Goal: Task Accomplishment & Management: Use online tool/utility

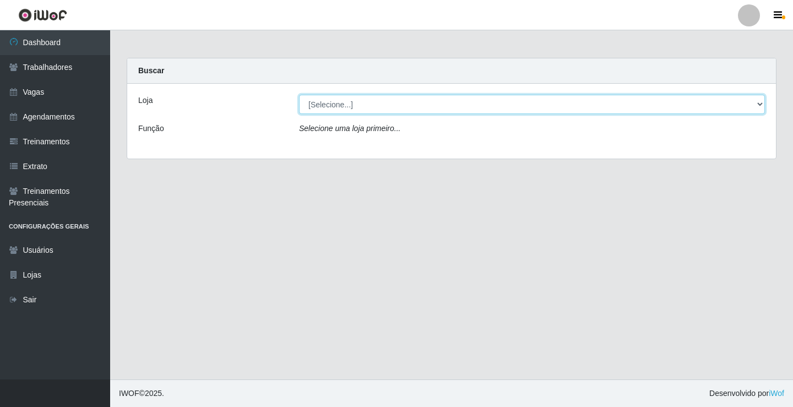
click at [327, 106] on select "[Selecione...] Edilicya Supermercado" at bounding box center [532, 104] width 466 height 19
select select "460"
click at [299, 95] on select "[Selecione...] Edilicya Supermercado" at bounding box center [532, 104] width 466 height 19
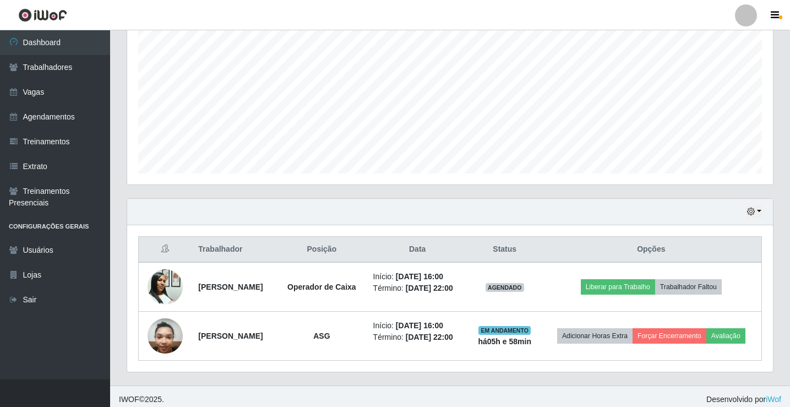
scroll to position [243, 0]
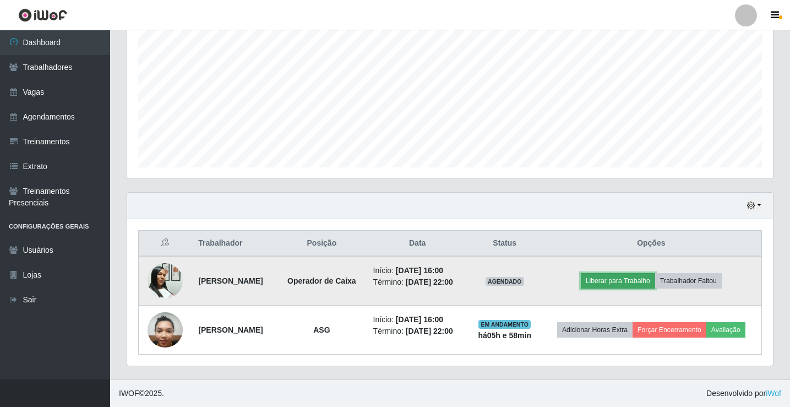
click at [621, 273] on button "Liberar para Trabalho" at bounding box center [618, 280] width 74 height 15
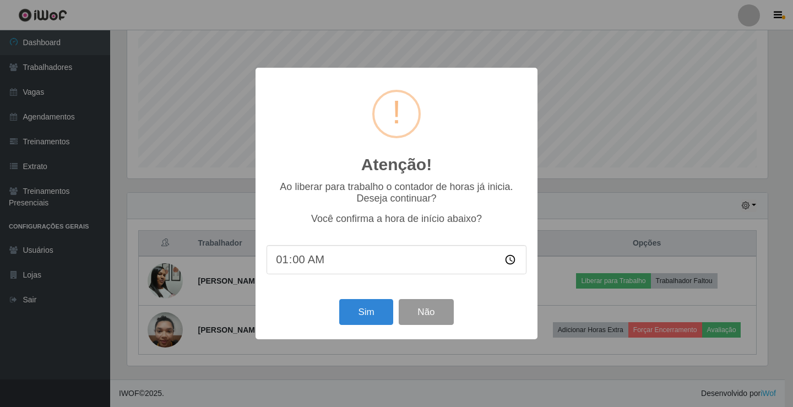
type input "16:00"
click at [353, 302] on button "Sim" at bounding box center [365, 312] width 53 height 26
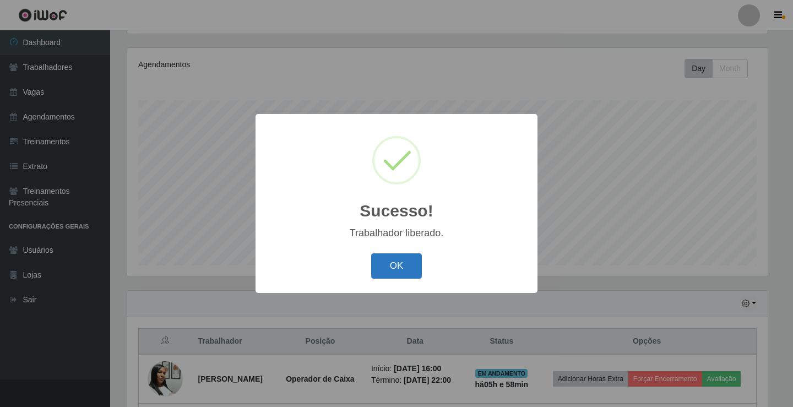
click at [394, 271] on button "OK" at bounding box center [396, 266] width 51 height 26
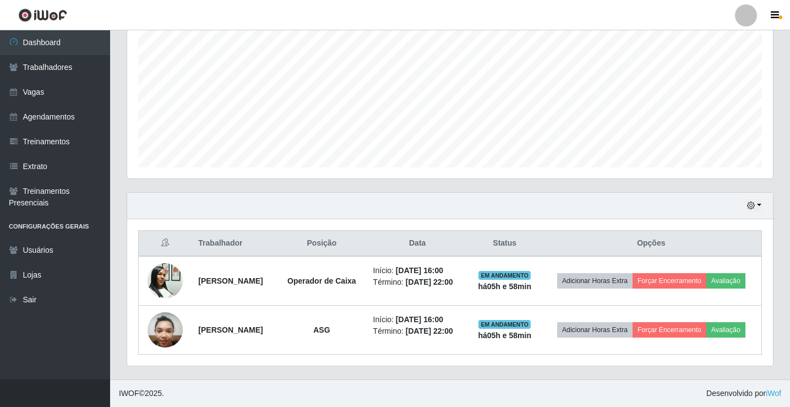
scroll to position [243, 0]
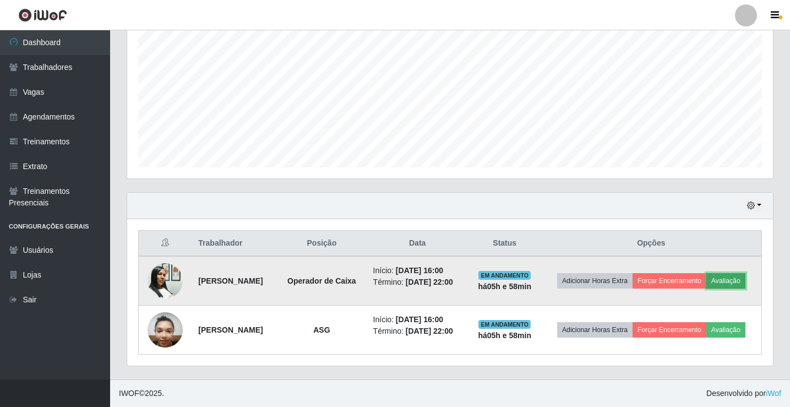
click at [706, 281] on button "Avaliação" at bounding box center [725, 280] width 39 height 15
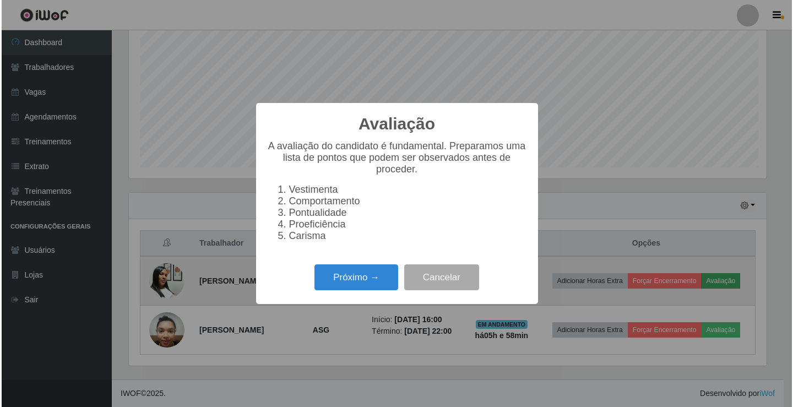
scroll to position [228, 640]
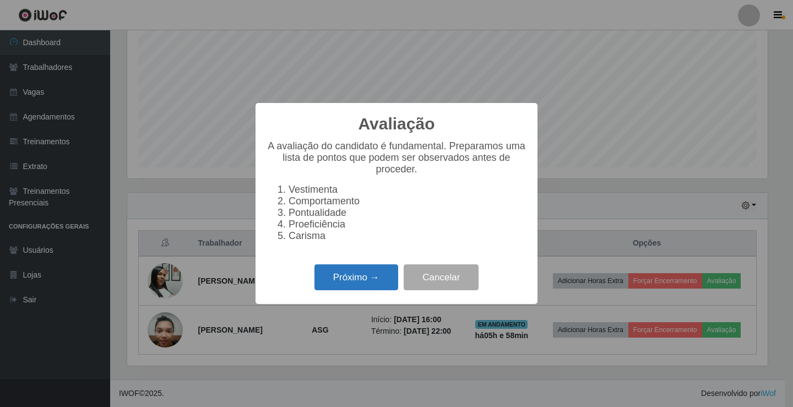
click at [357, 276] on button "Próximo →" at bounding box center [356, 277] width 84 height 26
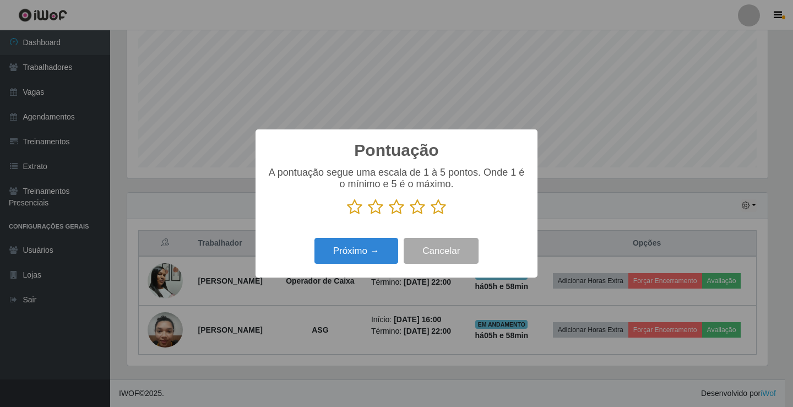
click at [435, 214] on icon at bounding box center [437, 207] width 15 height 17
click at [430, 215] on input "radio" at bounding box center [430, 215] width 0 height 0
click at [366, 252] on button "Próximo →" at bounding box center [356, 251] width 84 height 26
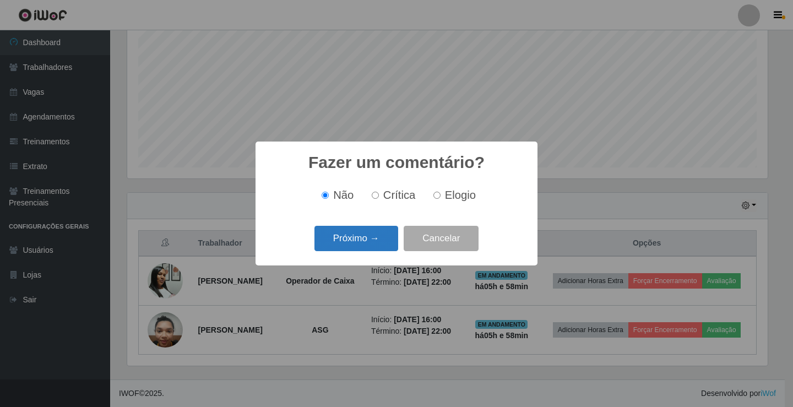
click at [367, 244] on button "Próximo →" at bounding box center [356, 239] width 84 height 26
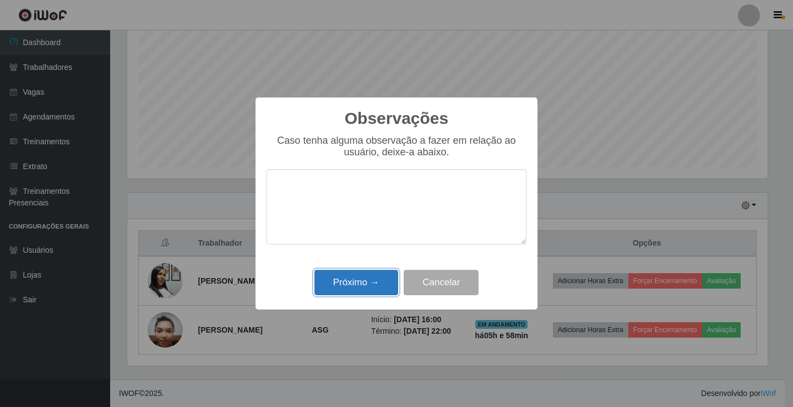
click at [373, 276] on button "Próximo →" at bounding box center [356, 283] width 84 height 26
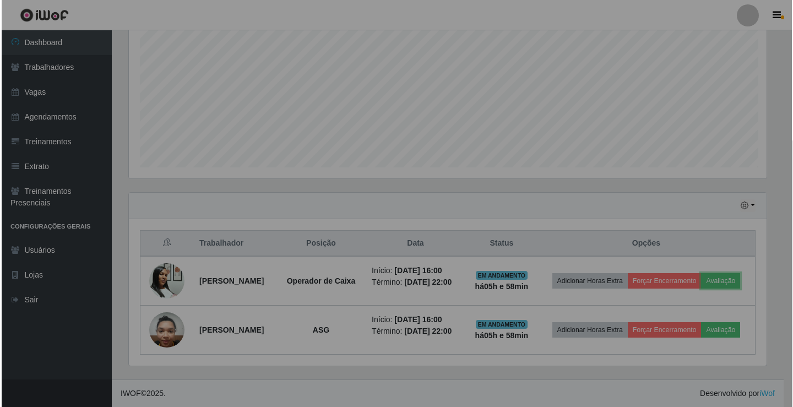
scroll to position [228, 646]
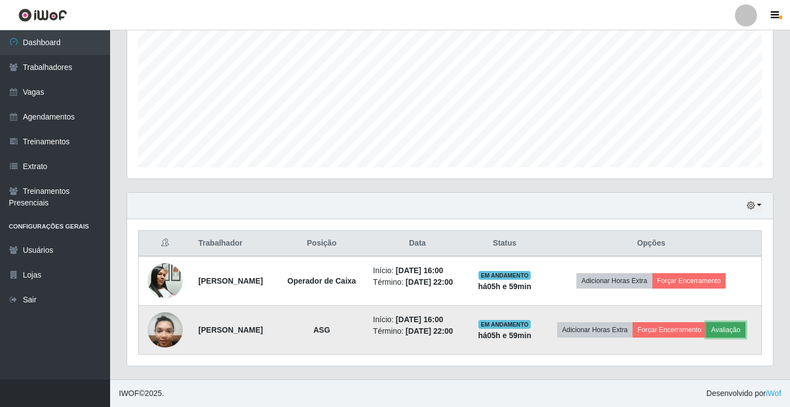
click at [706, 329] on button "Avaliação" at bounding box center [725, 329] width 39 height 15
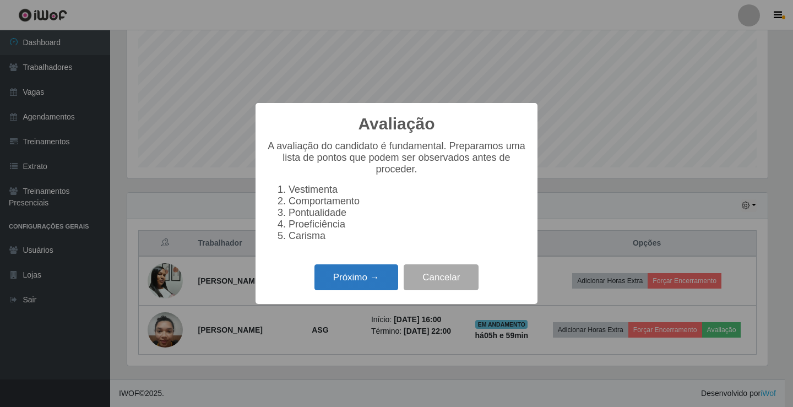
click at [388, 277] on button "Próximo →" at bounding box center [356, 277] width 84 height 26
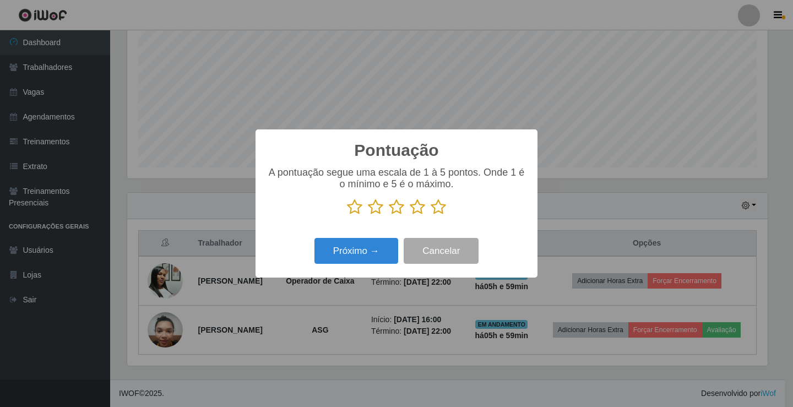
click at [395, 214] on icon at bounding box center [396, 207] width 15 height 17
click at [389, 215] on input "radio" at bounding box center [389, 215] width 0 height 0
click at [381, 246] on button "Próximo →" at bounding box center [356, 251] width 84 height 26
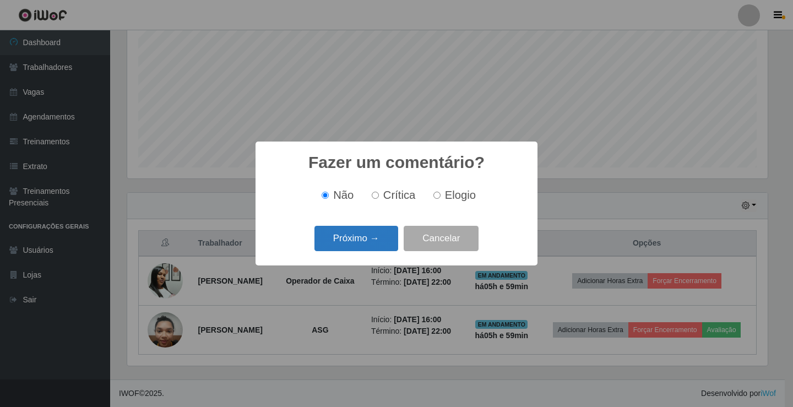
click at [381, 245] on button "Próximo →" at bounding box center [356, 239] width 84 height 26
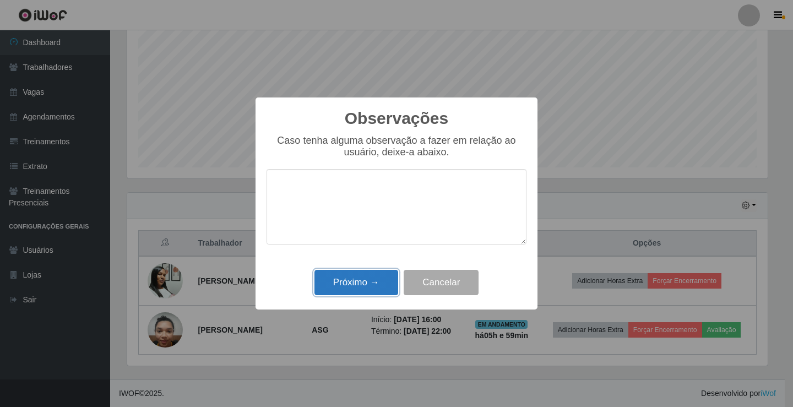
click at [361, 275] on button "Próximo →" at bounding box center [356, 283] width 84 height 26
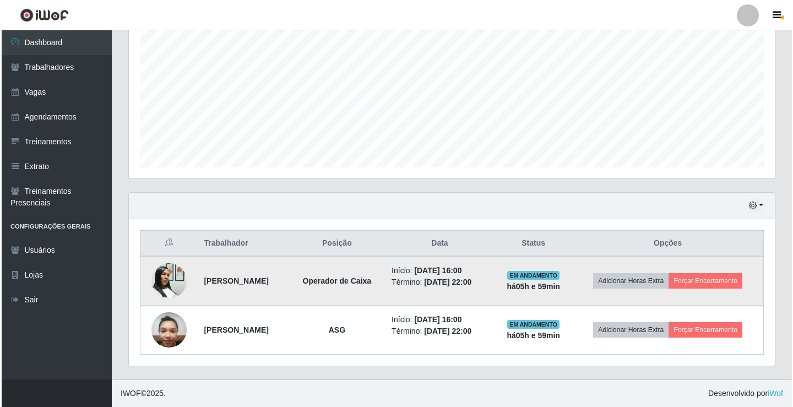
scroll to position [226, 0]
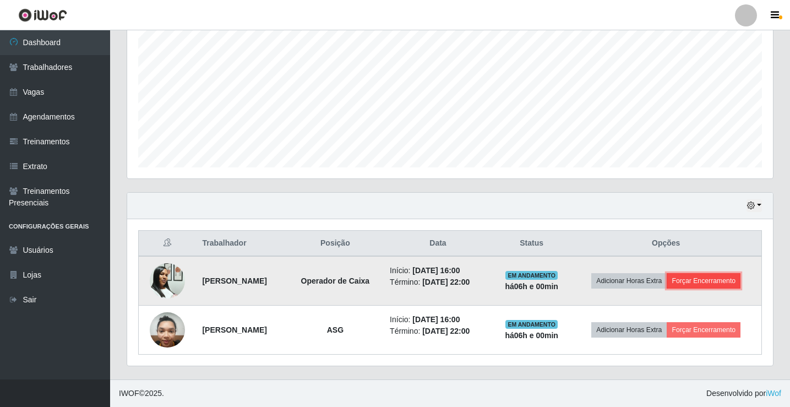
click at [727, 278] on button "Forçar Encerramento" at bounding box center [704, 280] width 74 height 15
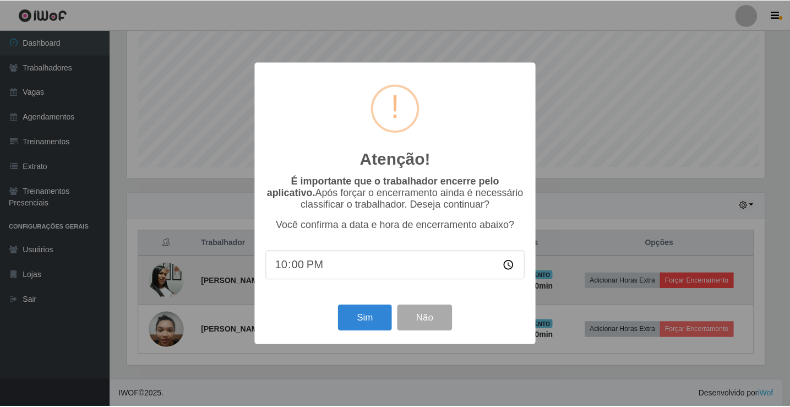
scroll to position [228, 640]
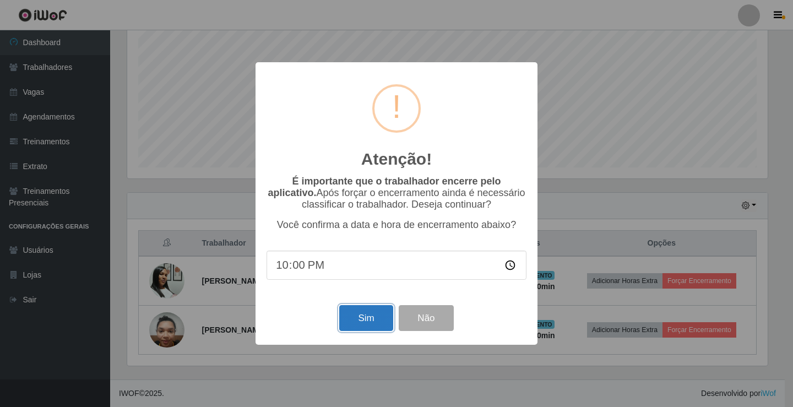
click at [363, 313] on button "Sim" at bounding box center [365, 318] width 53 height 26
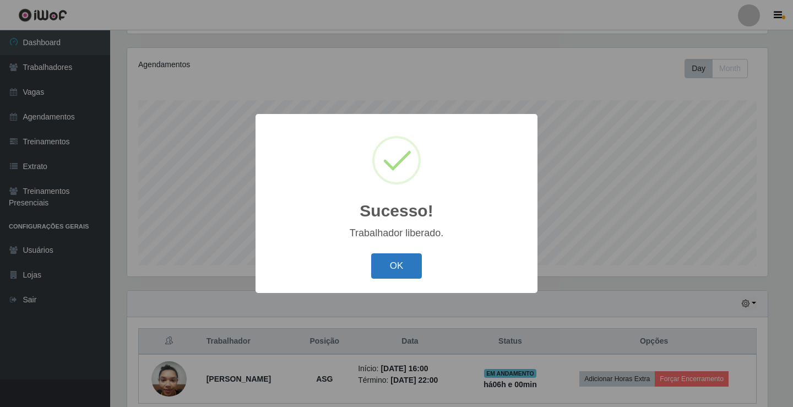
click at [407, 261] on button "OK" at bounding box center [396, 266] width 51 height 26
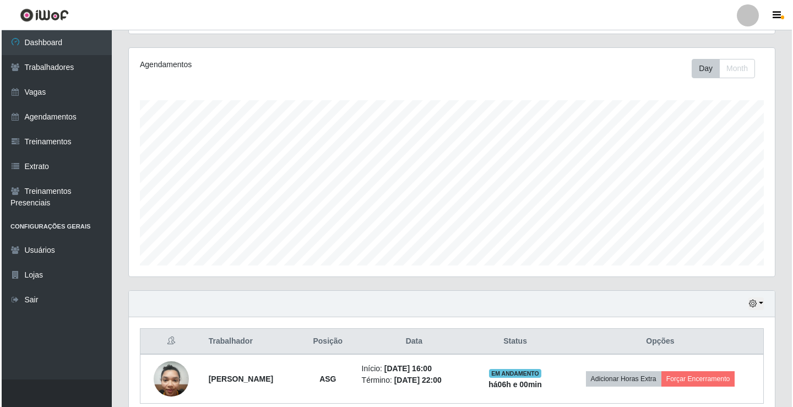
scroll to position [228, 646]
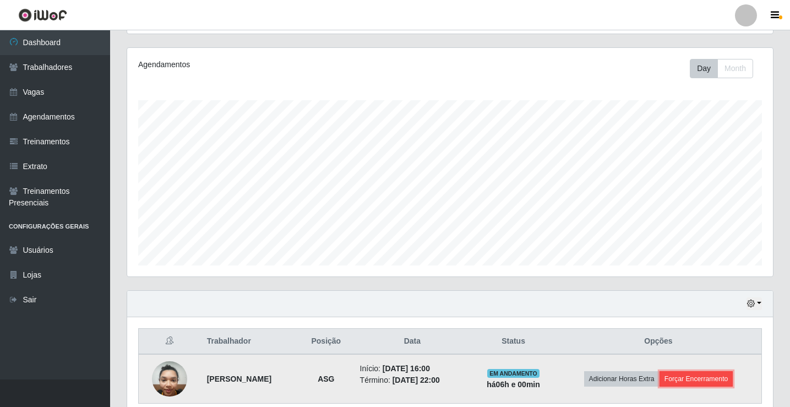
click at [701, 381] on button "Forçar Encerramento" at bounding box center [696, 378] width 74 height 15
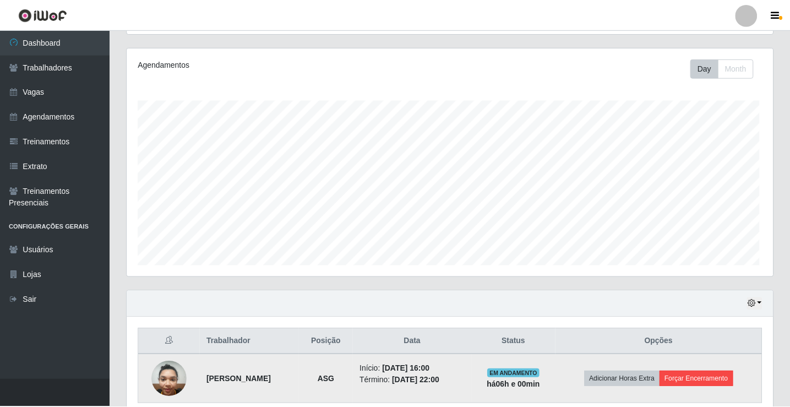
scroll to position [228, 640]
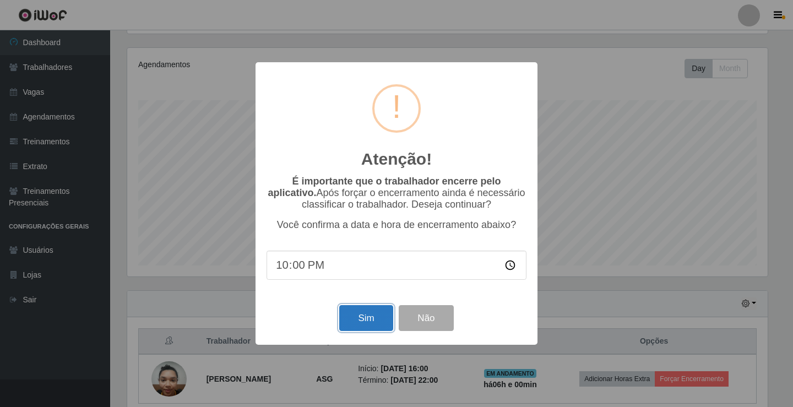
click at [369, 324] on button "Sim" at bounding box center [365, 318] width 53 height 26
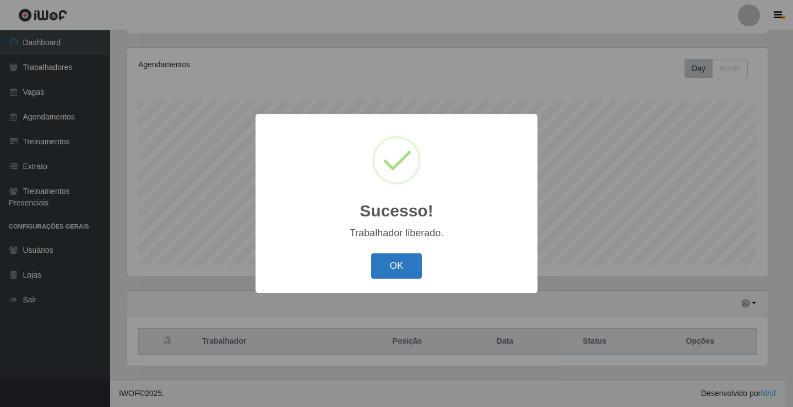
click at [387, 257] on button "OK" at bounding box center [396, 266] width 51 height 26
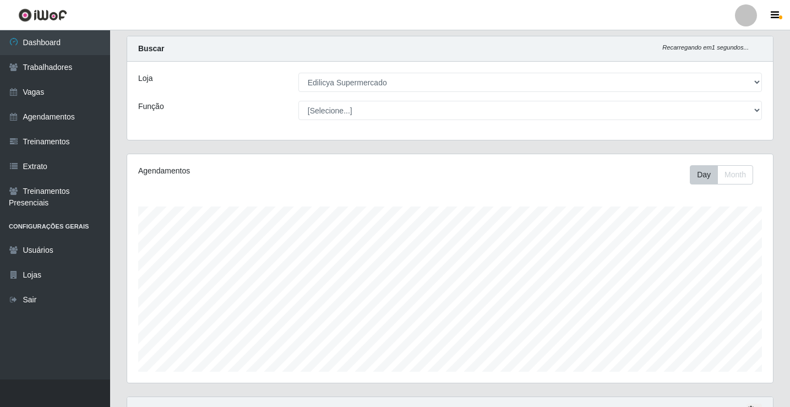
scroll to position [128, 0]
